Goal: Check status: Check status

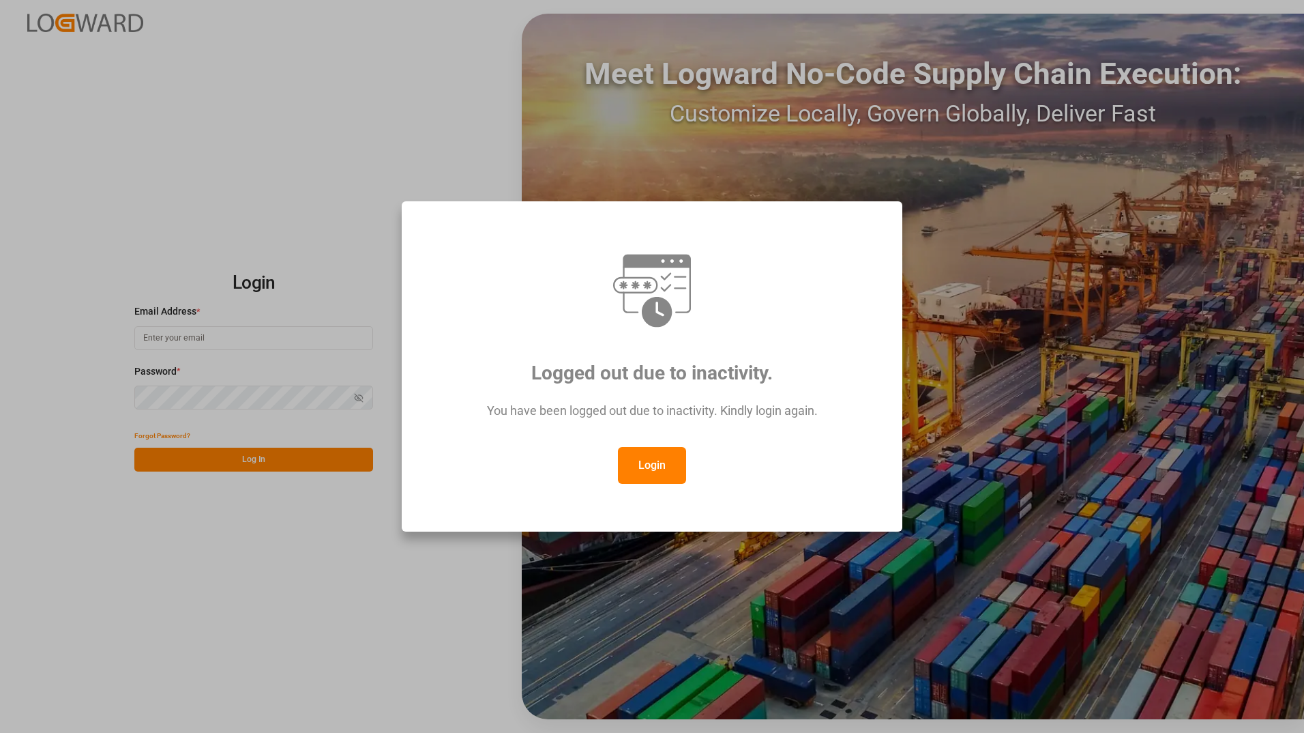
drag, startPoint x: 656, startPoint y: 463, endPoint x: 607, endPoint y: 448, distance: 50.9
click at [656, 463] on button "Login" at bounding box center [652, 465] width 68 height 37
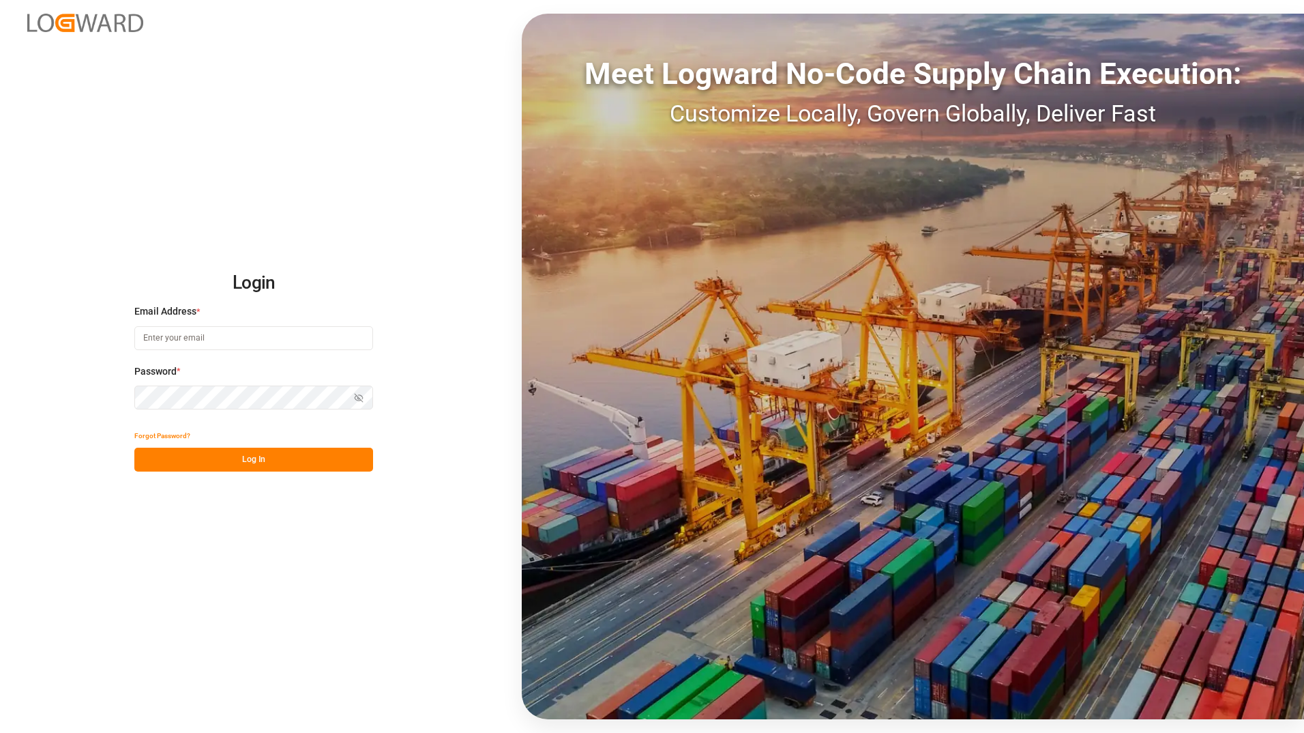
click at [261, 342] on input at bounding box center [253, 338] width 239 height 24
type input "[EMAIL_ADDRESS][PERSON_NAME][DOMAIN_NAME]"
click at [149, 459] on button "Log In" at bounding box center [253, 460] width 239 height 24
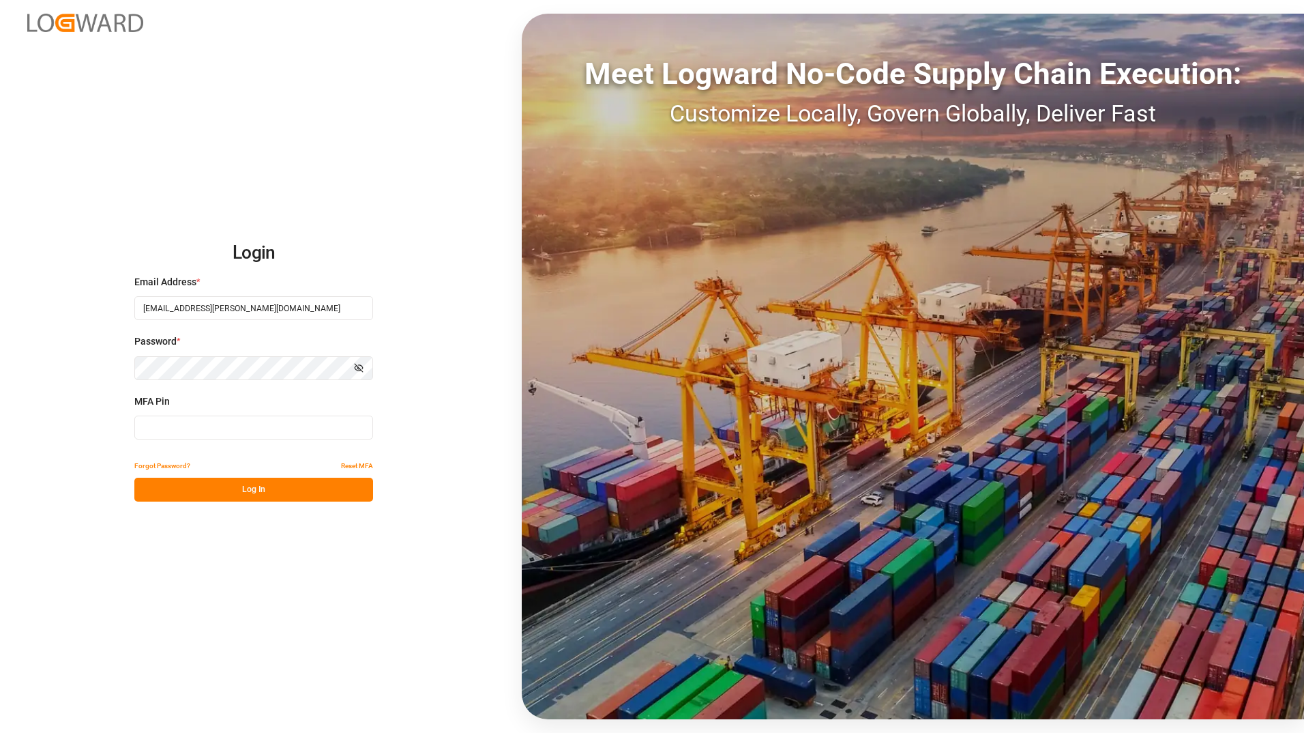
click at [195, 430] on input at bounding box center [253, 427] width 239 height 24
type input "398741"
click at [197, 489] on button "Log In" at bounding box center [253, 490] width 239 height 24
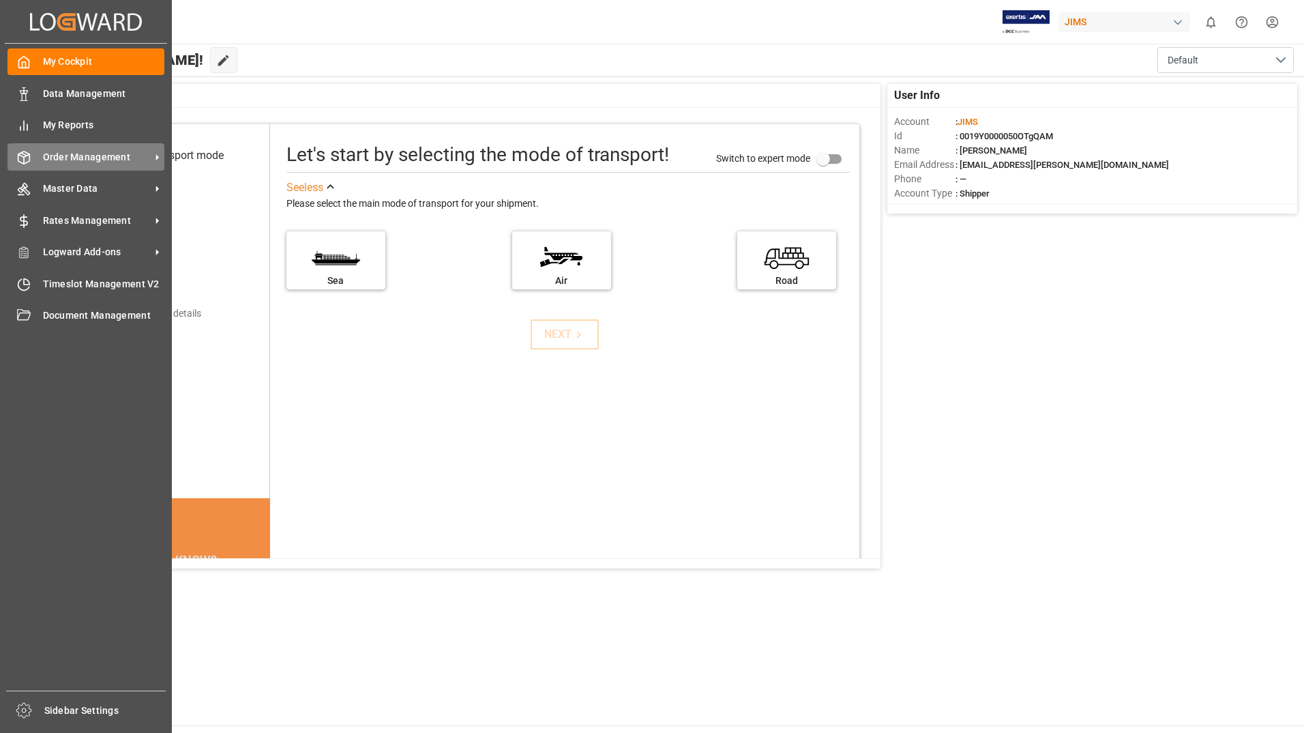
click at [80, 156] on span "Order Management" at bounding box center [97, 157] width 108 height 14
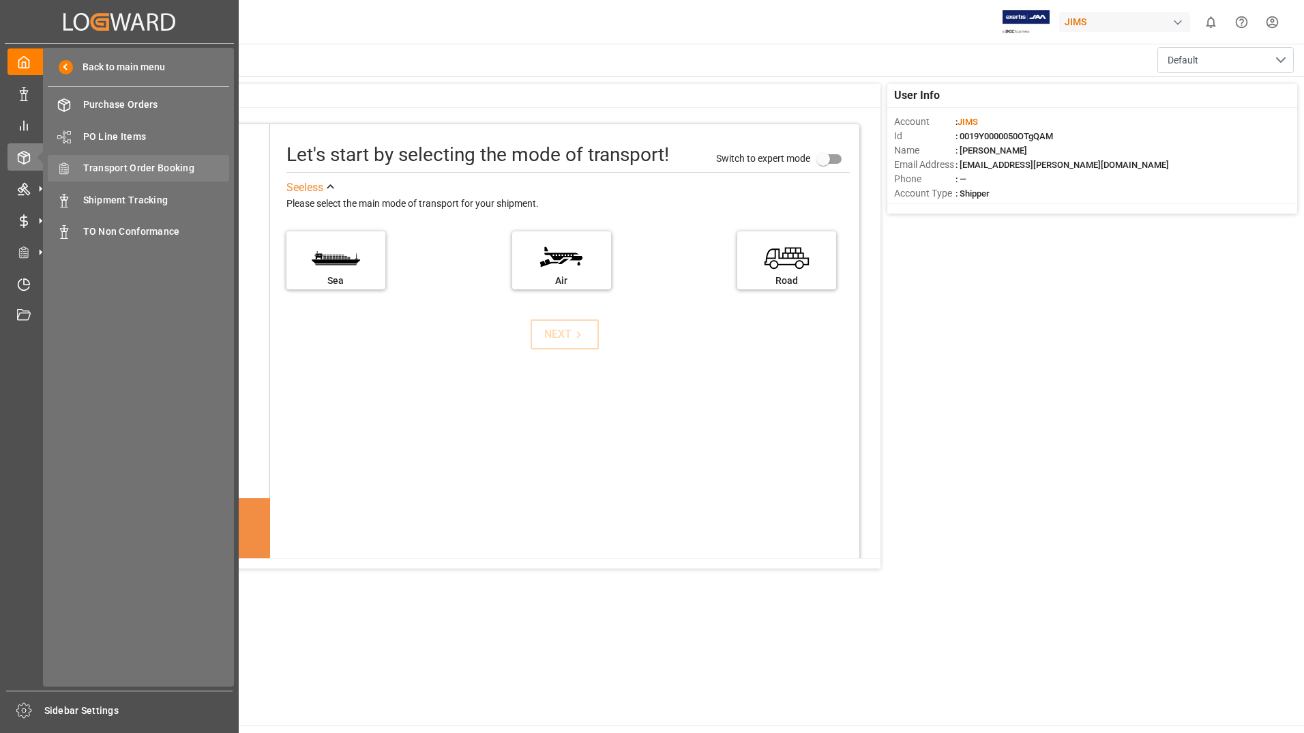
click at [161, 166] on span "Transport Order Booking" at bounding box center [156, 168] width 147 height 14
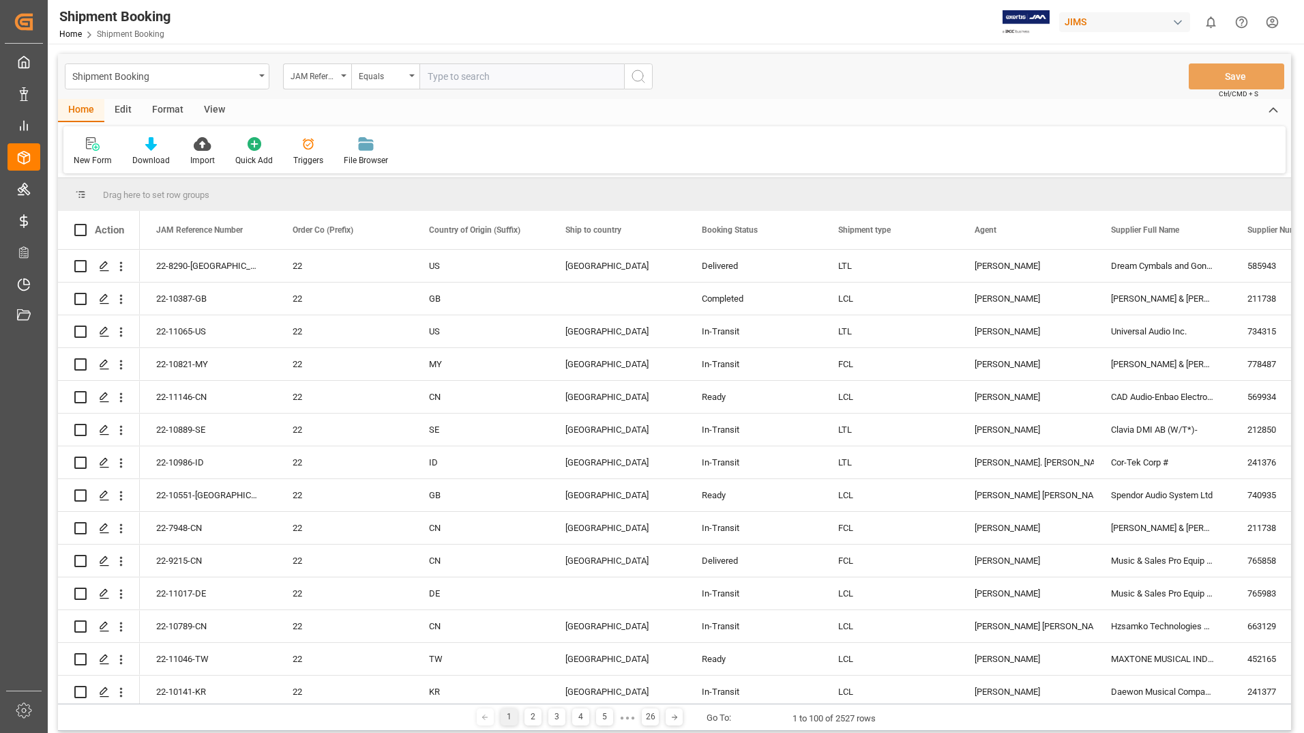
click at [449, 76] on input "text" at bounding box center [522, 76] width 205 height 26
type input "22-11006-us"
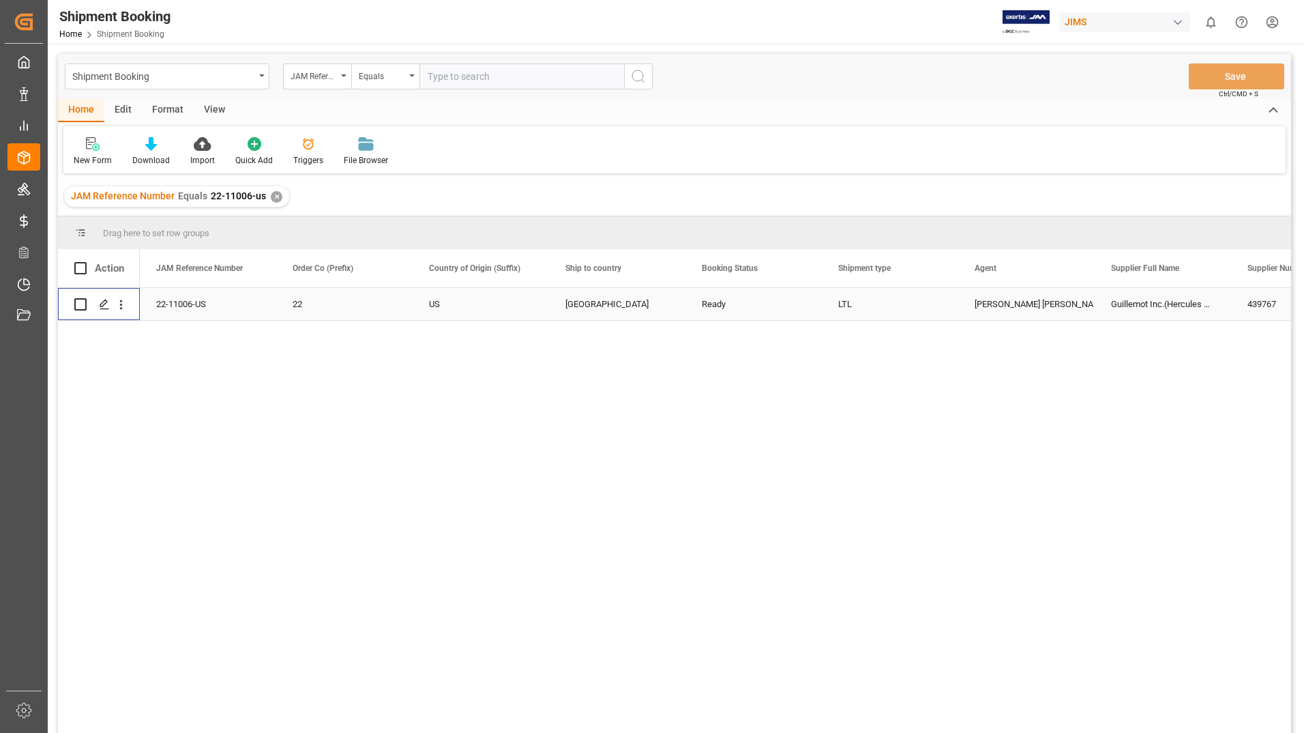
click at [80, 304] on input "Press Space to toggle row selection (unchecked)" at bounding box center [80, 304] width 12 height 12
checkbox input "true"
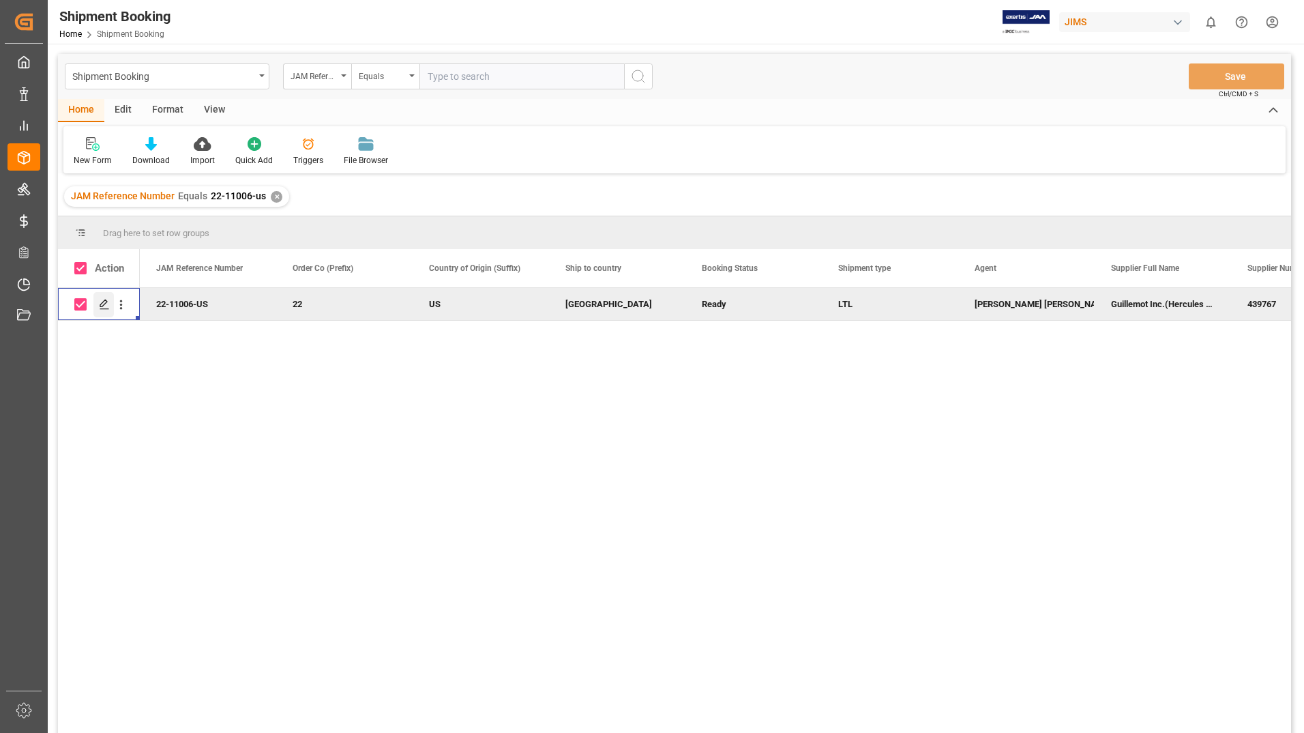
click at [102, 298] on div "Press SPACE to deselect this row." at bounding box center [103, 304] width 20 height 25
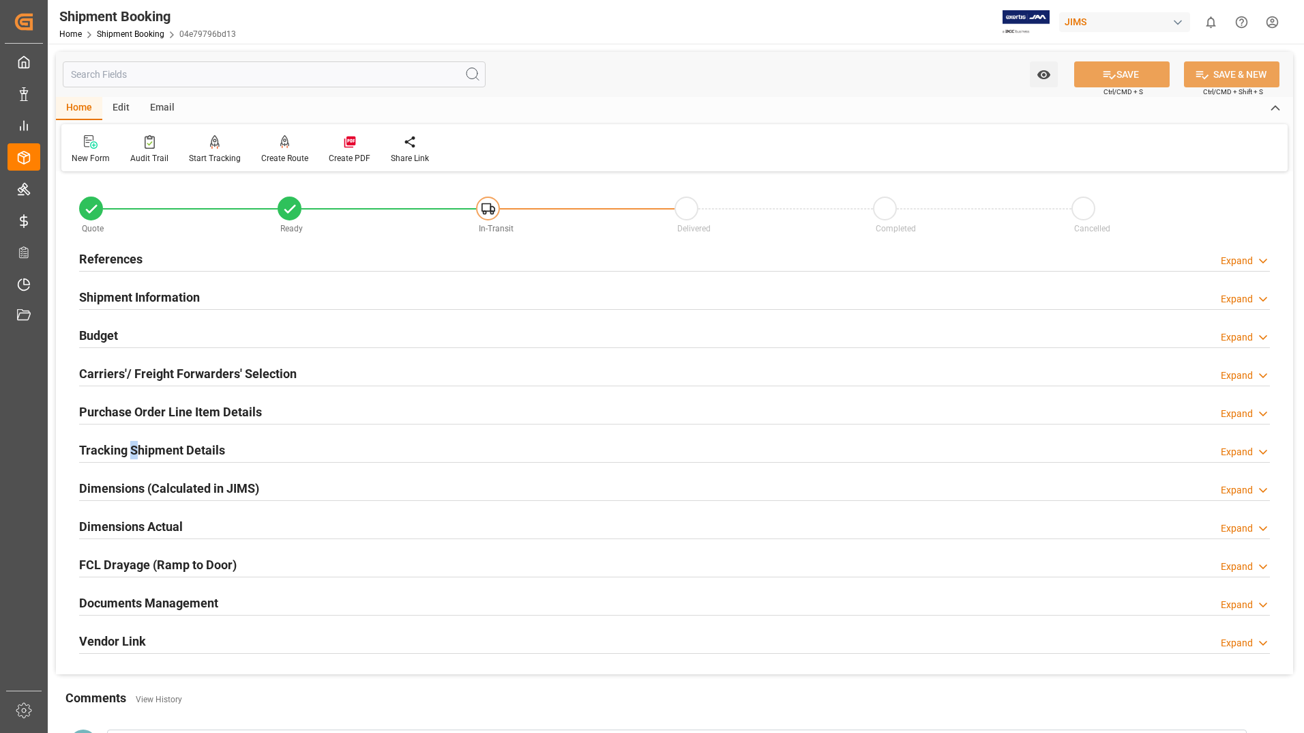
click at [134, 452] on h2 "Tracking Shipment Details" at bounding box center [152, 450] width 146 height 18
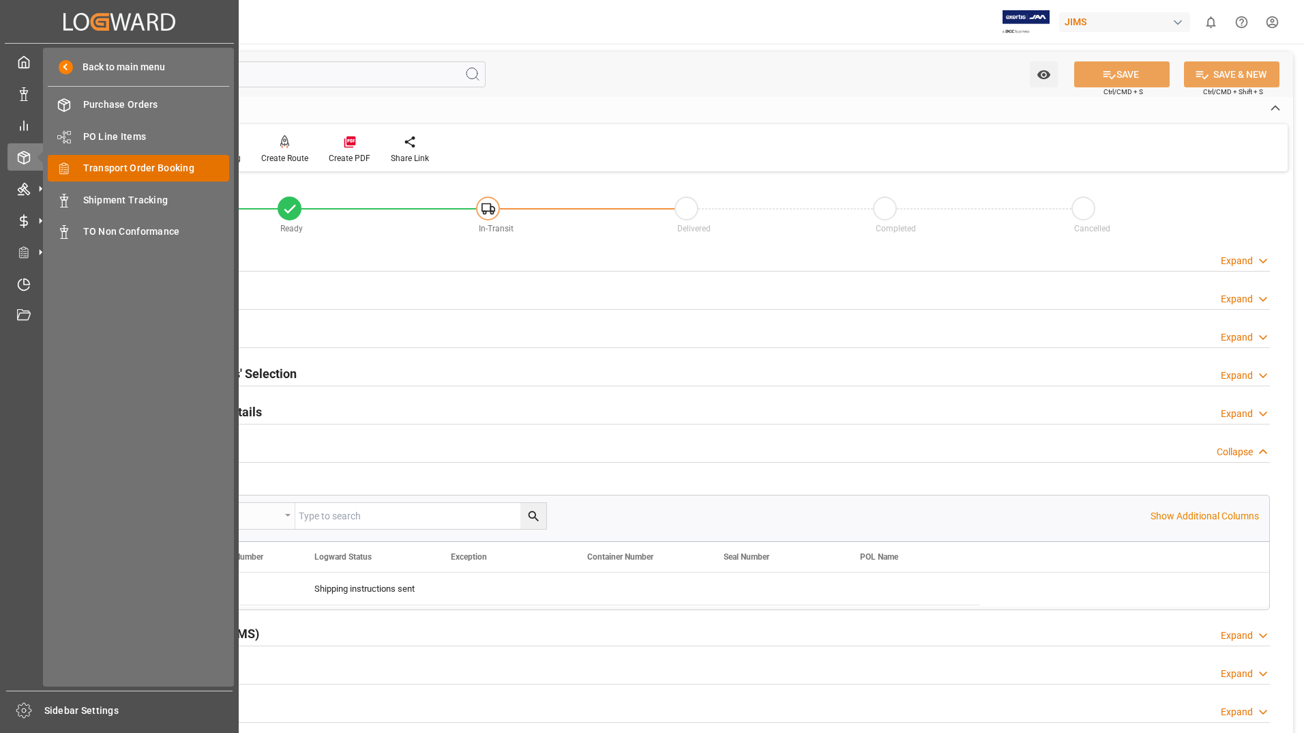
click at [165, 162] on span "Transport Order Booking" at bounding box center [156, 168] width 147 height 14
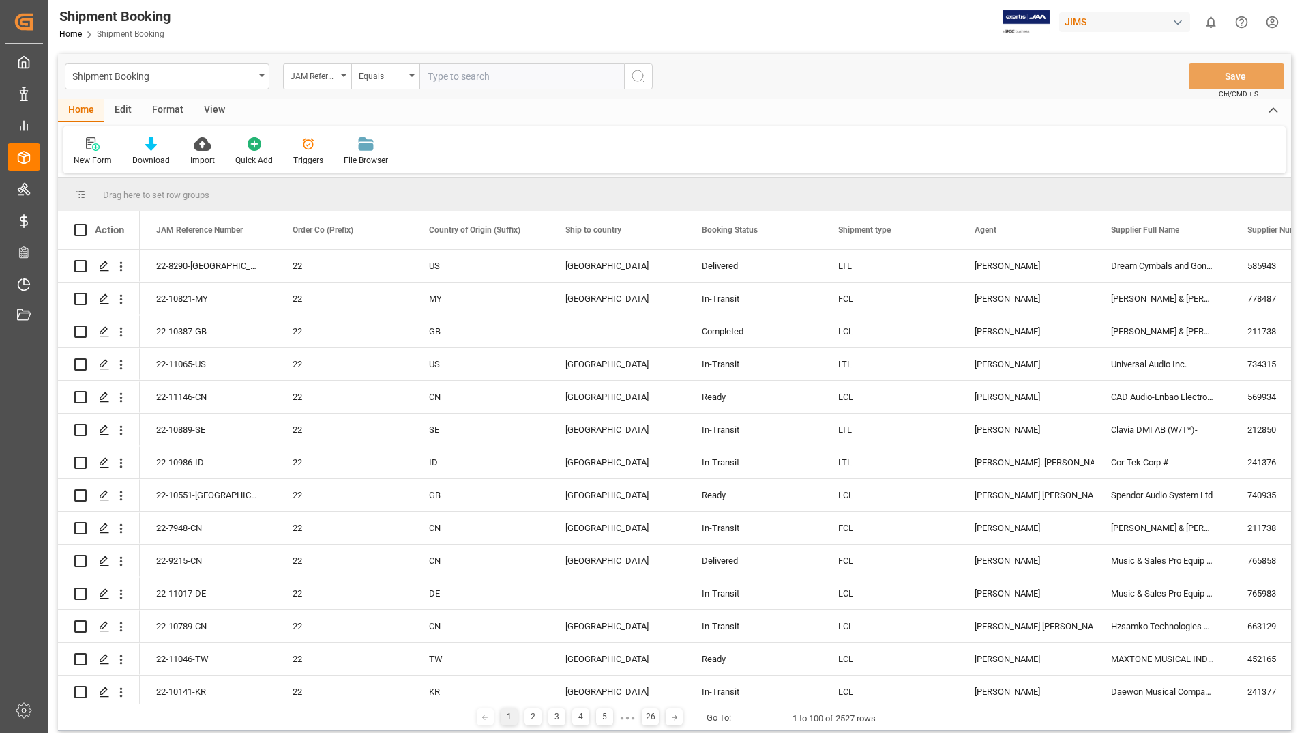
click at [501, 72] on input "text" at bounding box center [522, 76] width 205 height 26
type input "22-11014-us"
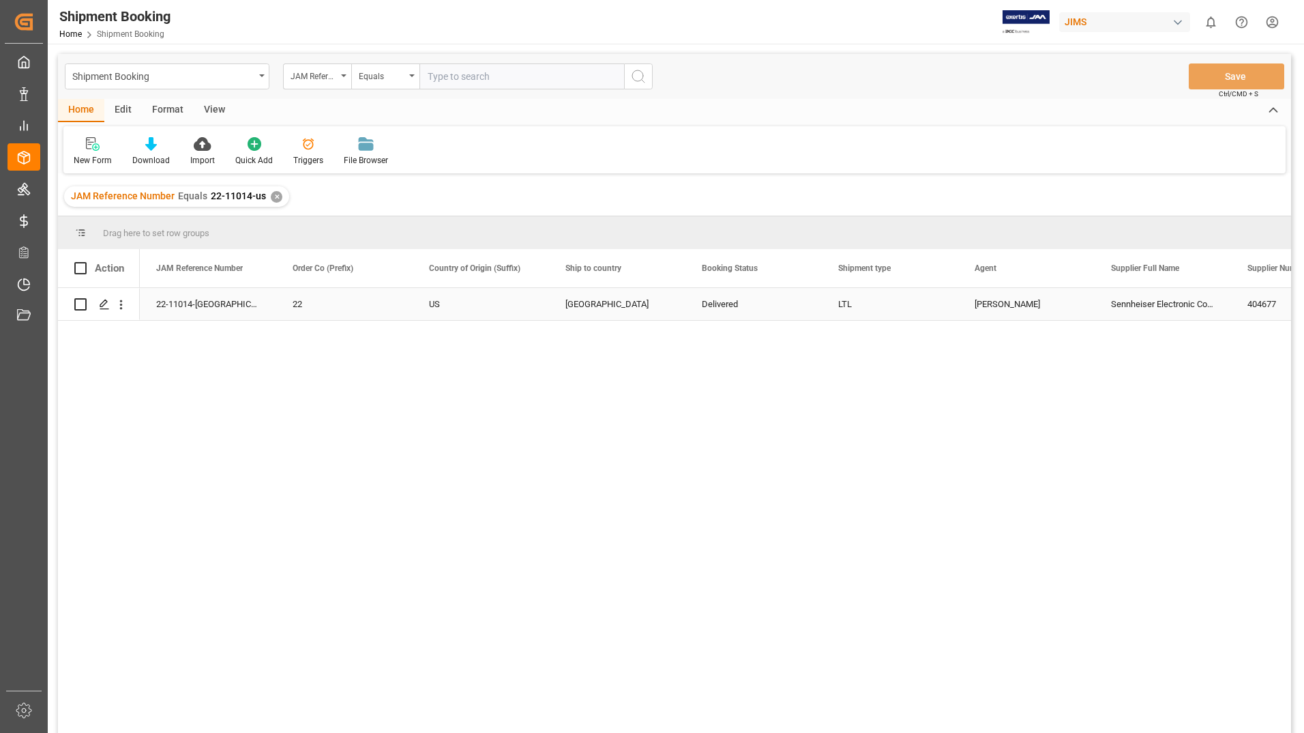
click at [83, 302] on input "Press Space to toggle row selection (unchecked)" at bounding box center [80, 304] width 12 height 12
checkbox input "true"
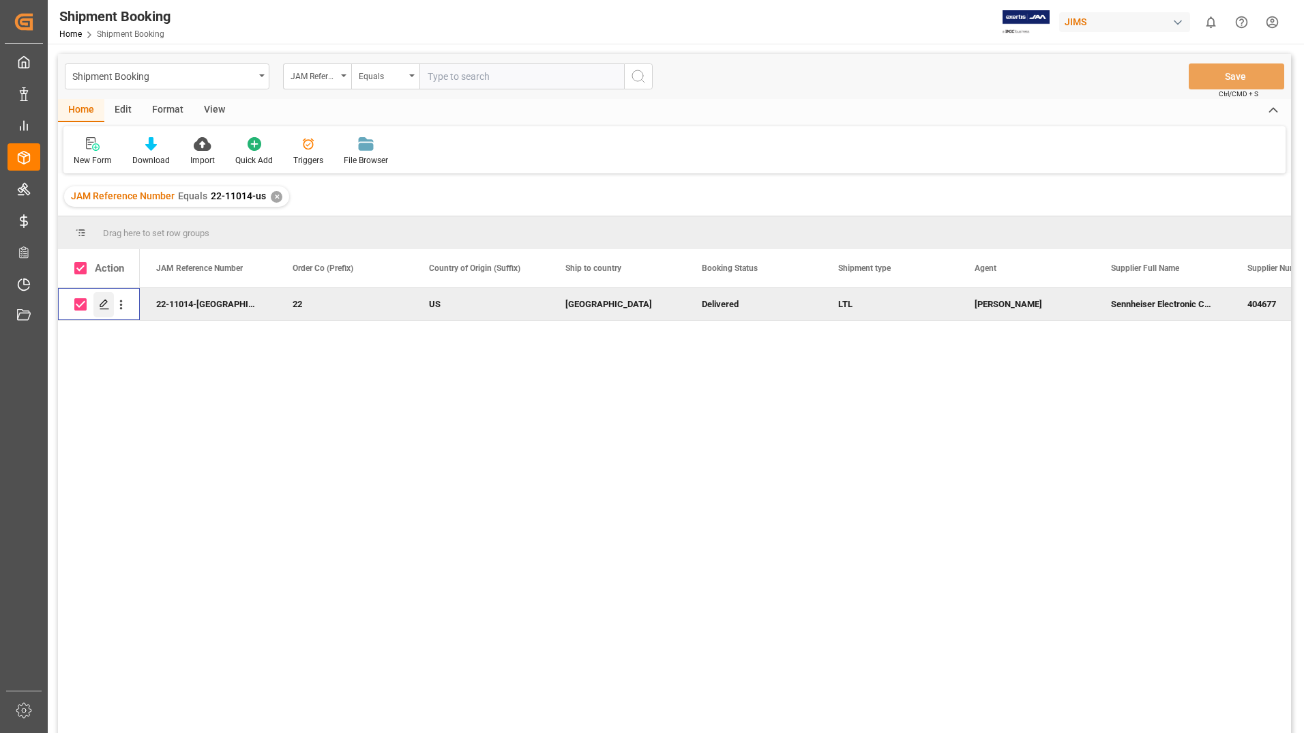
click at [101, 302] on icon "Press SPACE to deselect this row." at bounding box center [104, 304] width 11 height 11
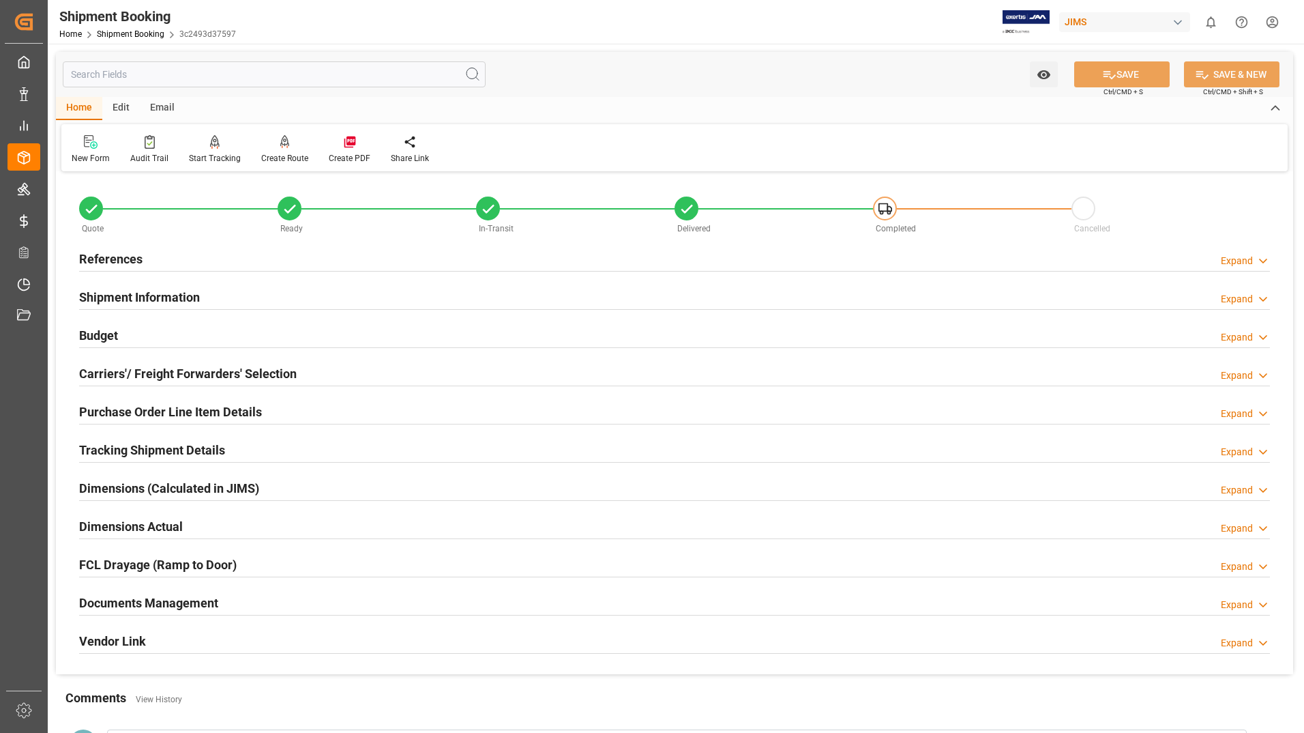
click at [106, 448] on h2 "Tracking Shipment Details" at bounding box center [152, 450] width 146 height 18
